Goal: Find specific page/section: Find specific page/section

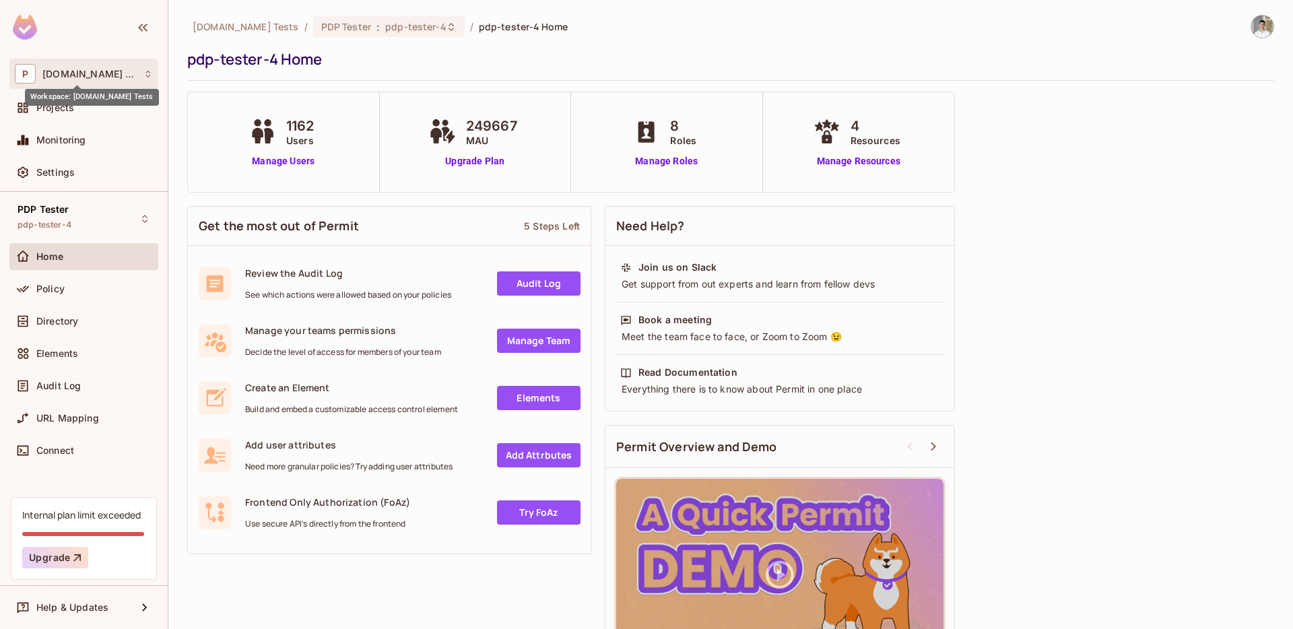
click at [84, 73] on span "[DOMAIN_NAME] Tests" at bounding box center [89, 74] width 94 height 11
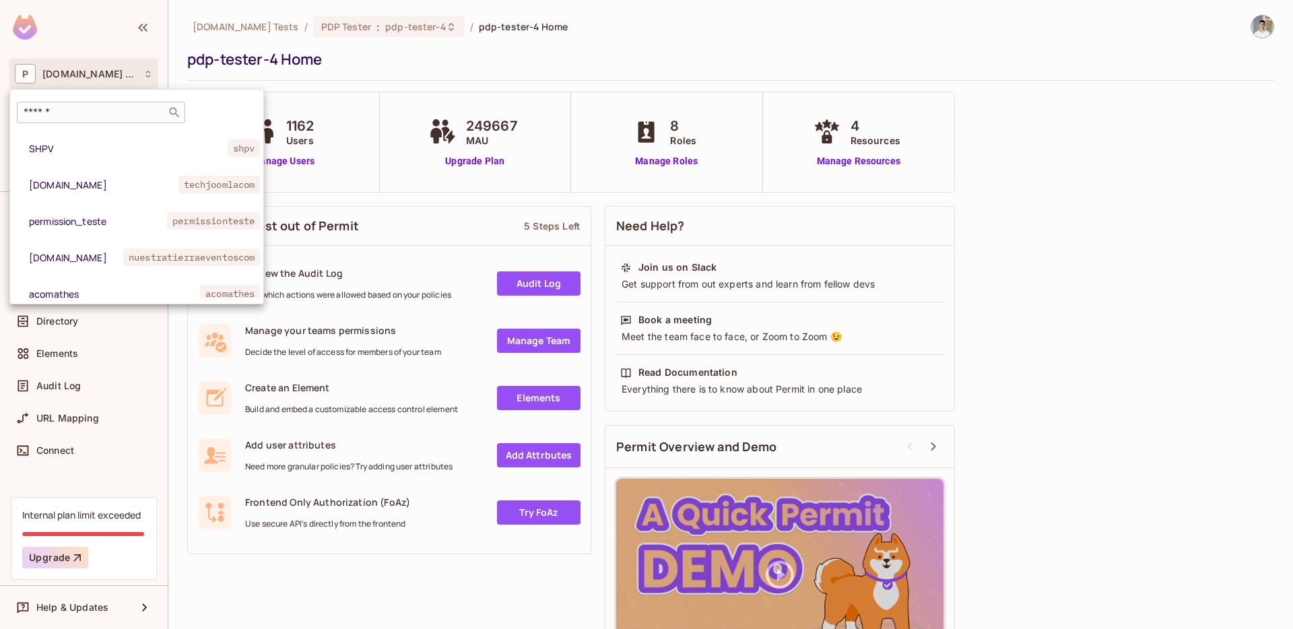
click at [97, 121] on div "​" at bounding box center [101, 113] width 168 height 22
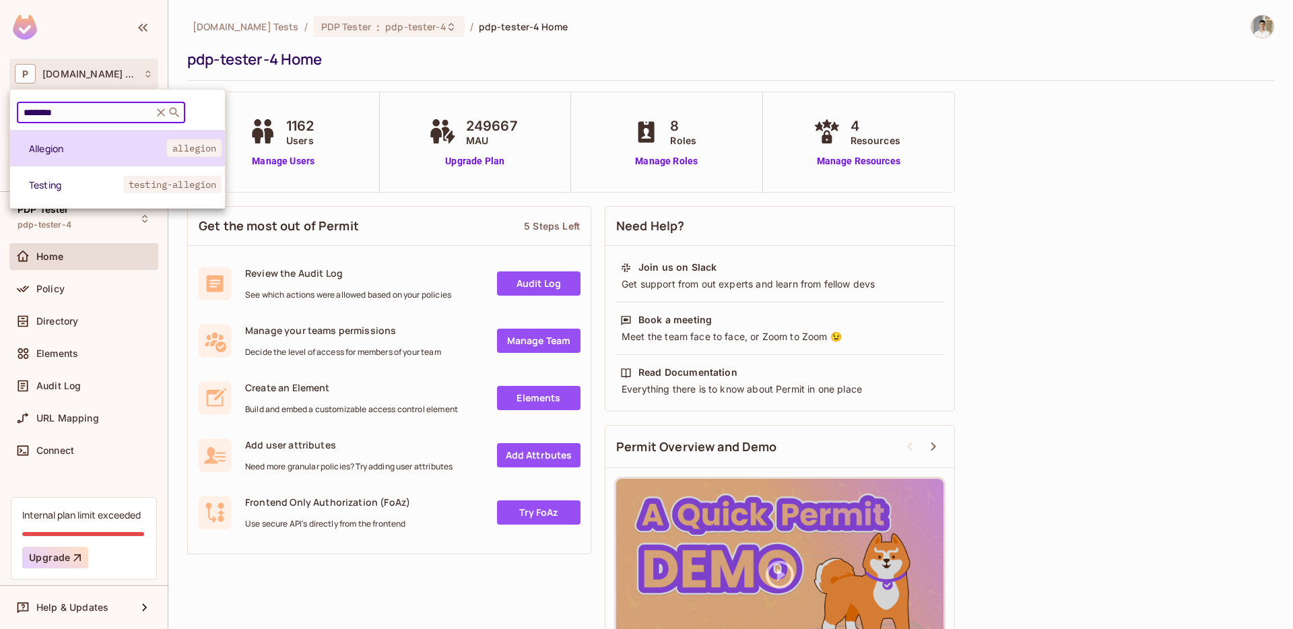
type input "********"
click at [98, 145] on span "Allegion" at bounding box center [98, 148] width 138 height 13
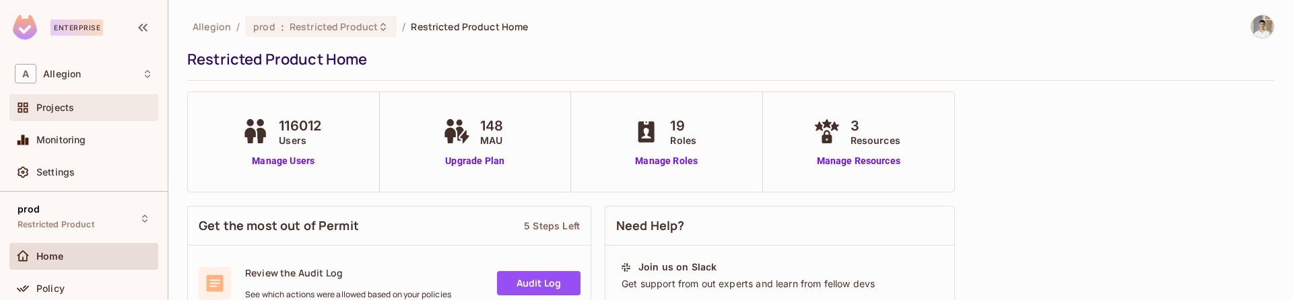
click at [141, 105] on div "Projects" at bounding box center [94, 107] width 117 height 11
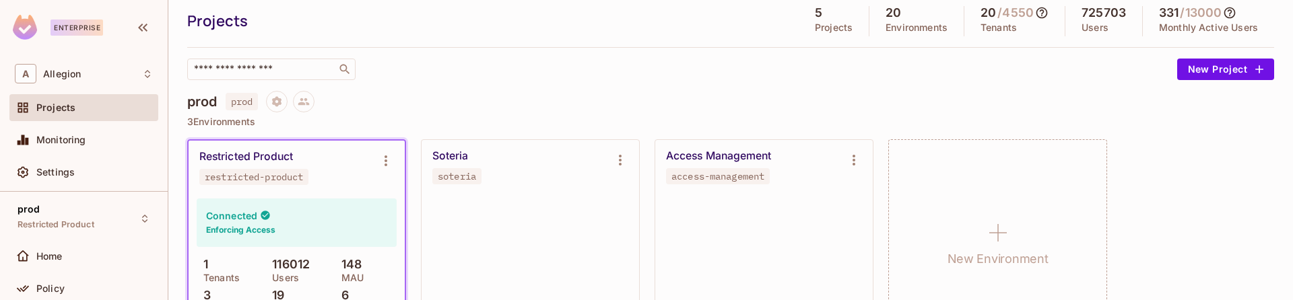
scroll to position [44, 0]
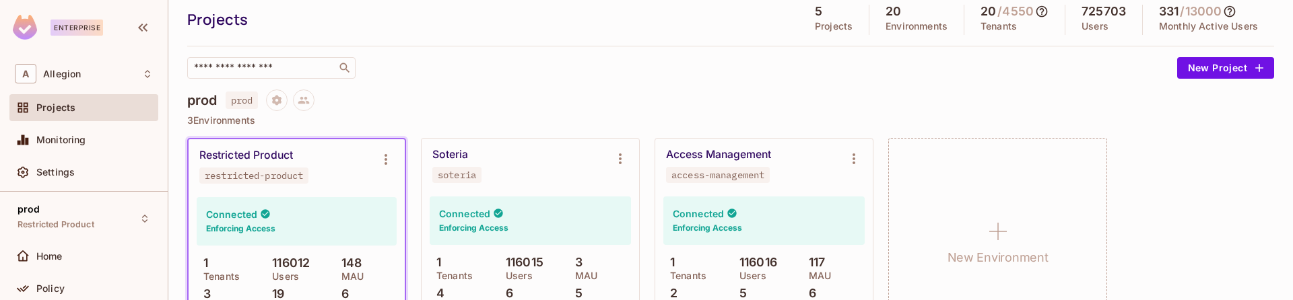
click at [418, 65] on div "​" at bounding box center [678, 68] width 983 height 22
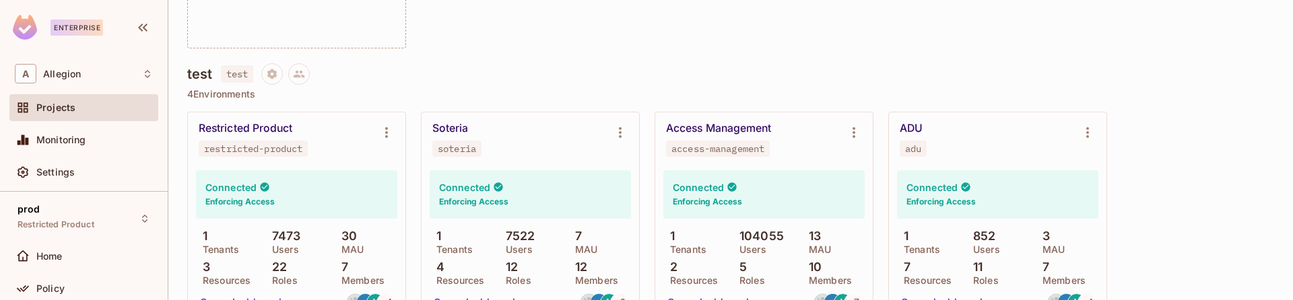
scroll to position [1330, 0]
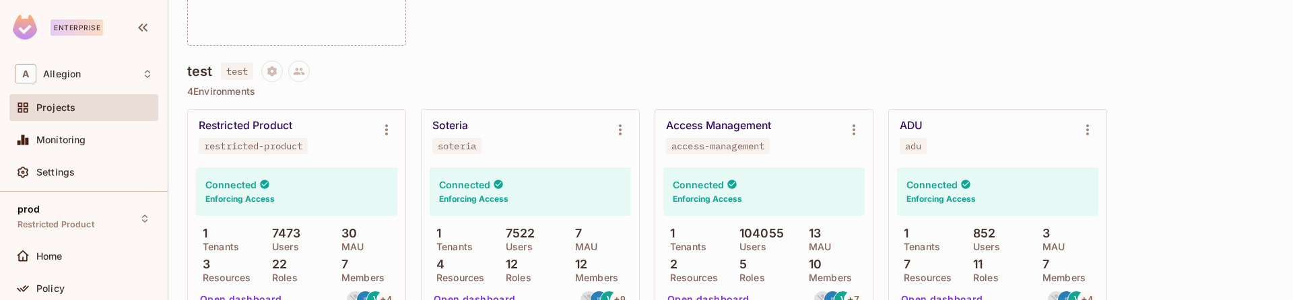
click at [516, 64] on div "test test" at bounding box center [730, 72] width 1087 height 22
